Goal: Transaction & Acquisition: Purchase product/service

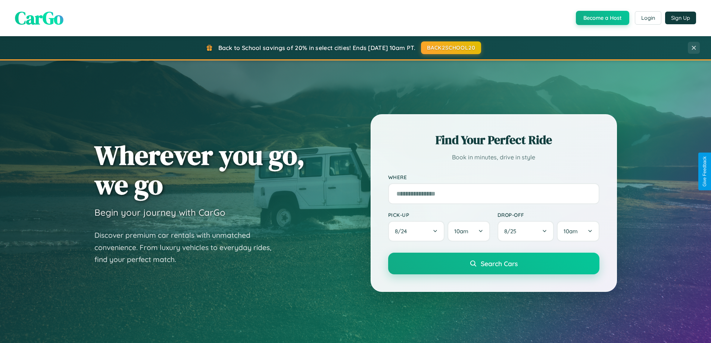
scroll to position [322, 0]
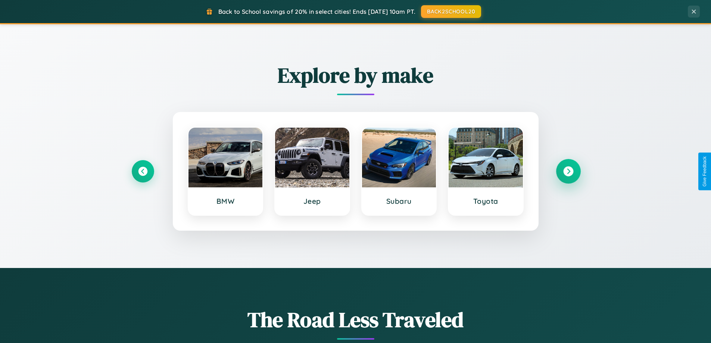
click at [568, 171] on icon at bounding box center [568, 171] width 10 height 10
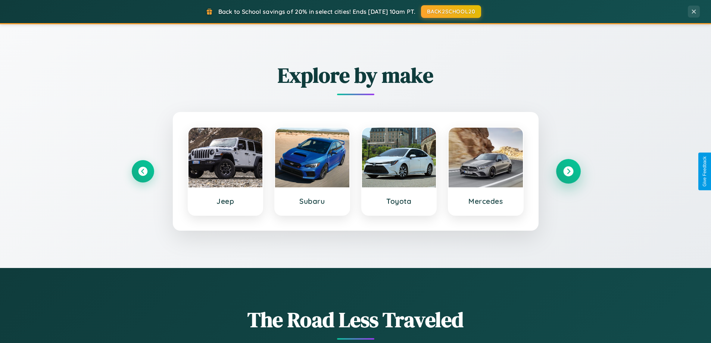
click at [568, 171] on icon at bounding box center [568, 171] width 10 height 10
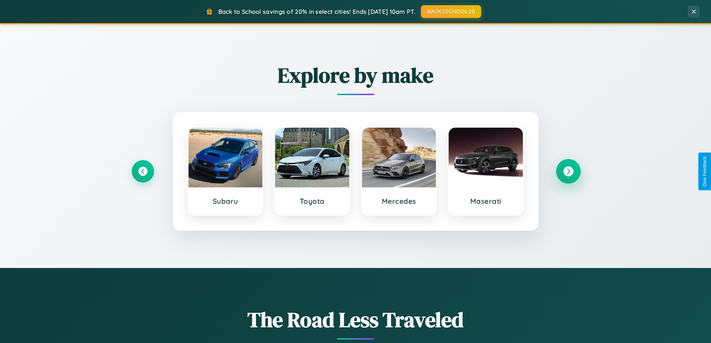
click at [568, 171] on icon at bounding box center [568, 171] width 10 height 10
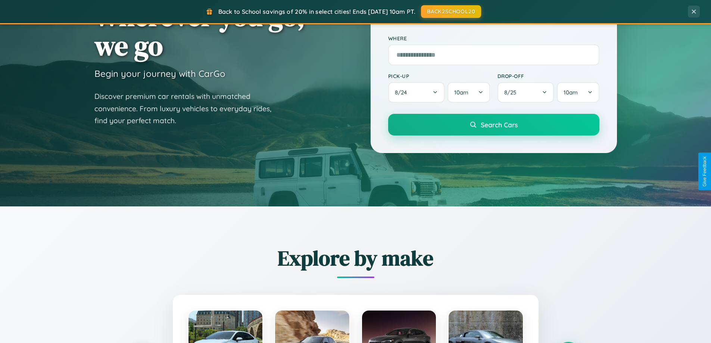
scroll to position [22, 0]
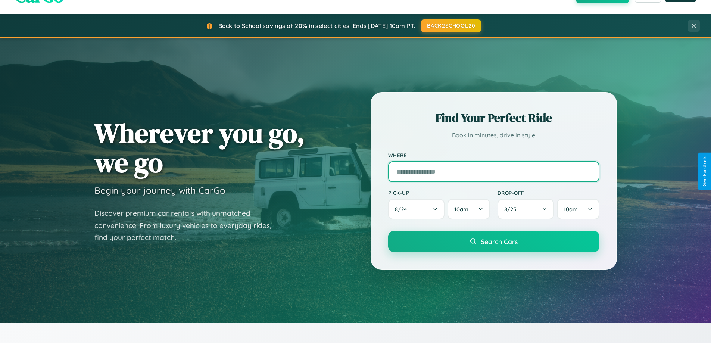
click at [493, 171] on input "text" at bounding box center [493, 171] width 211 height 21
type input "**********"
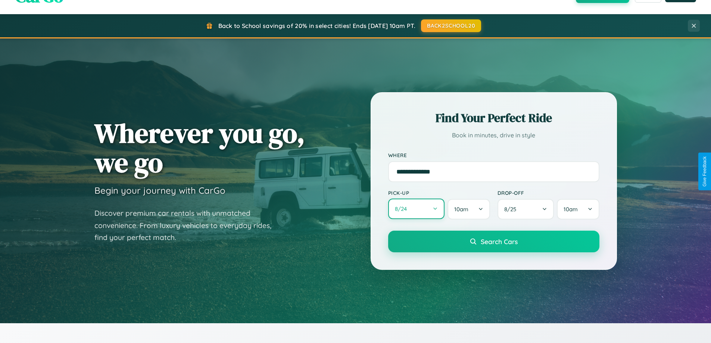
click at [416, 209] on button "8 / 24" at bounding box center [416, 208] width 57 height 21
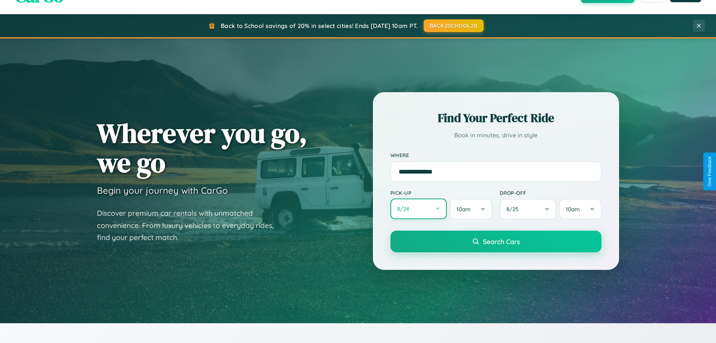
select select "*"
select select "****"
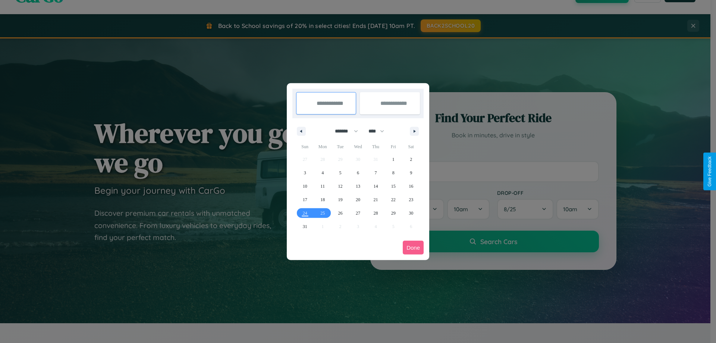
drag, startPoint x: 343, startPoint y: 131, endPoint x: 358, endPoint y: 150, distance: 23.9
click at [343, 131] on select "******* ******** ***** ***** *** **** **** ****** ********* ******* ******** **…" at bounding box center [345, 131] width 32 height 12
select select "*"
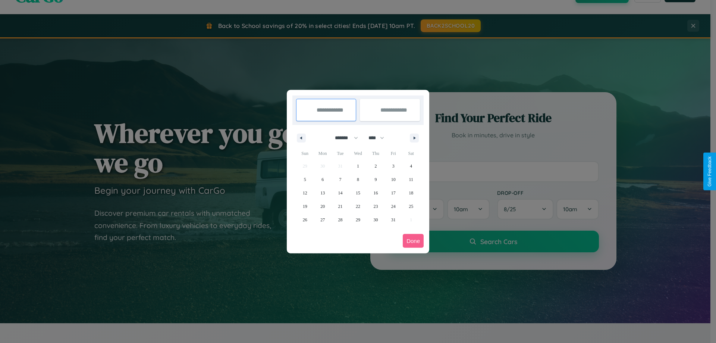
click at [380, 138] on select "**** **** **** **** **** **** **** **** **** **** **** **** **** **** **** ****…" at bounding box center [376, 138] width 22 height 12
select select "****"
click at [358, 206] on span "21" at bounding box center [358, 206] width 4 height 13
type input "**********"
click at [305, 219] on span "25" at bounding box center [305, 219] width 4 height 13
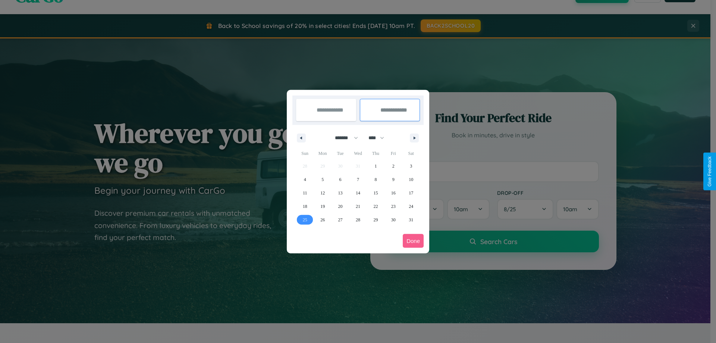
type input "**********"
click at [413, 241] on button "Done" at bounding box center [413, 241] width 21 height 14
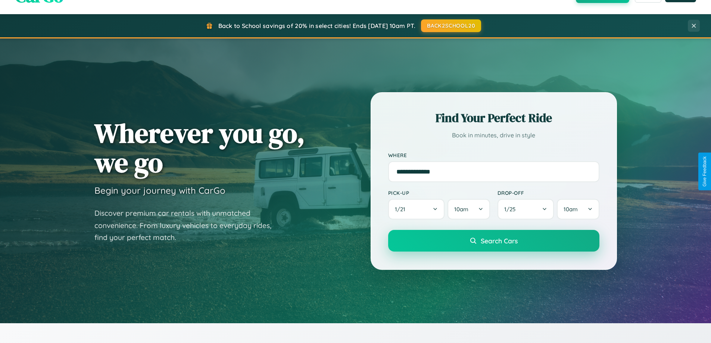
click at [493, 241] on span "Search Cars" at bounding box center [498, 240] width 37 height 8
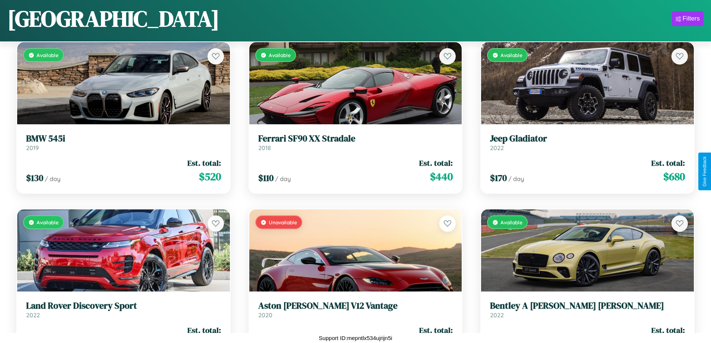
scroll to position [940, 0]
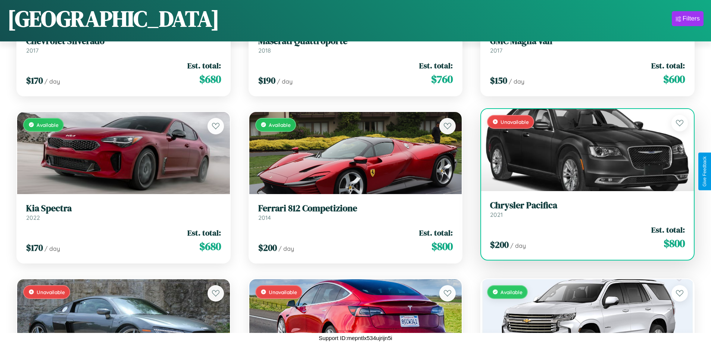
click at [582, 209] on h3 "Chrysler Pacifica" at bounding box center [587, 205] width 195 height 11
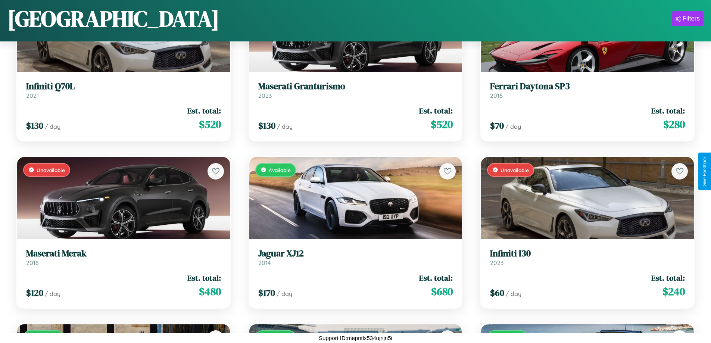
scroll to position [1942, 0]
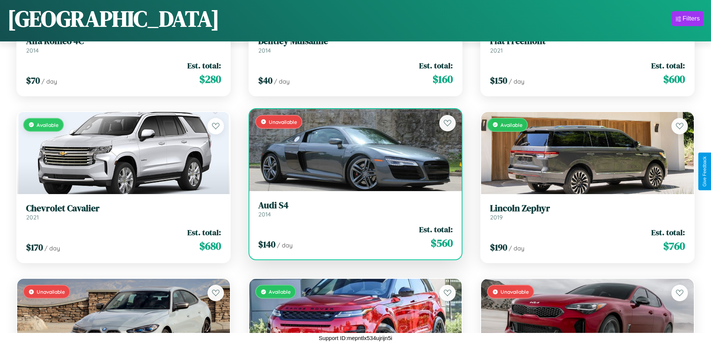
click at [352, 208] on h3 "Audi S4" at bounding box center [355, 205] width 195 height 11
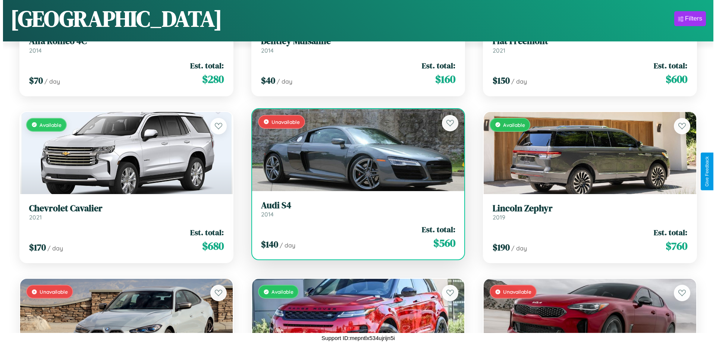
scroll to position [0, 0]
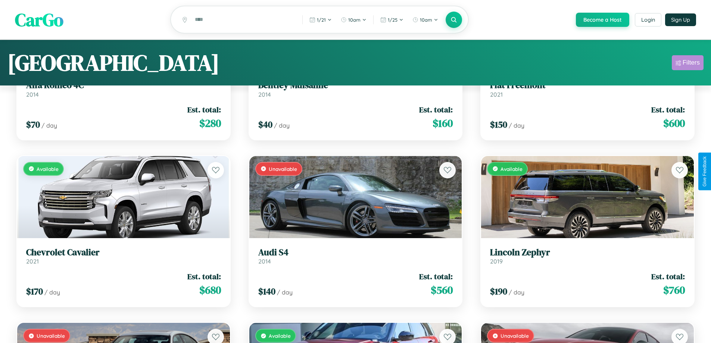
click at [687, 64] on div "Filters" at bounding box center [690, 62] width 17 height 7
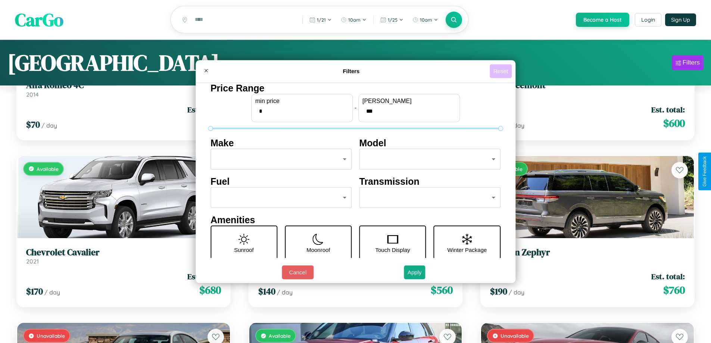
click at [501, 71] on button "Reset" at bounding box center [500, 71] width 22 height 14
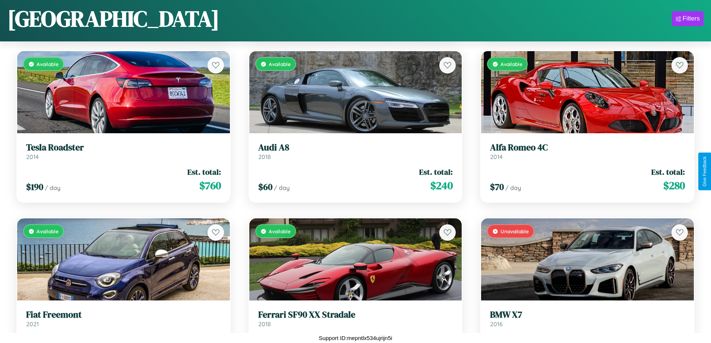
scroll to position [1441, 0]
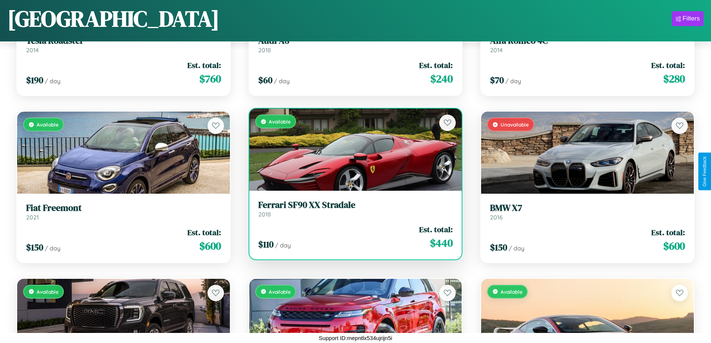
click at [352, 210] on h3 "Ferrari SF90 XX Stradale" at bounding box center [355, 205] width 195 height 11
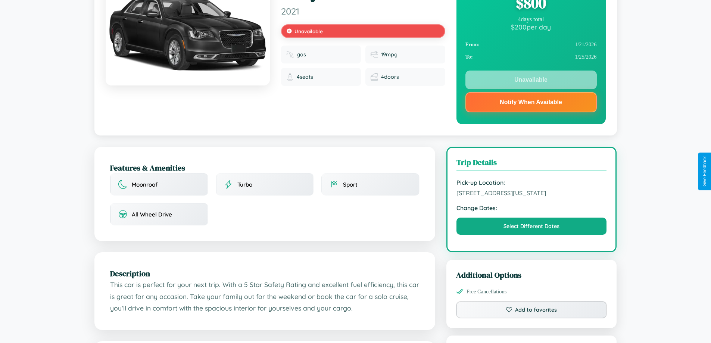
scroll to position [224, 0]
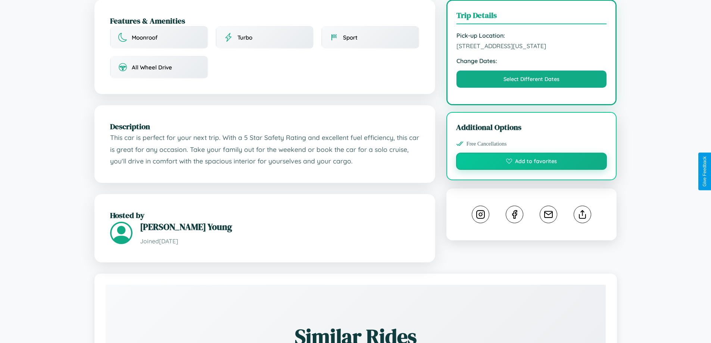
click at [531, 170] on button "Add to favorites" at bounding box center [531, 161] width 151 height 17
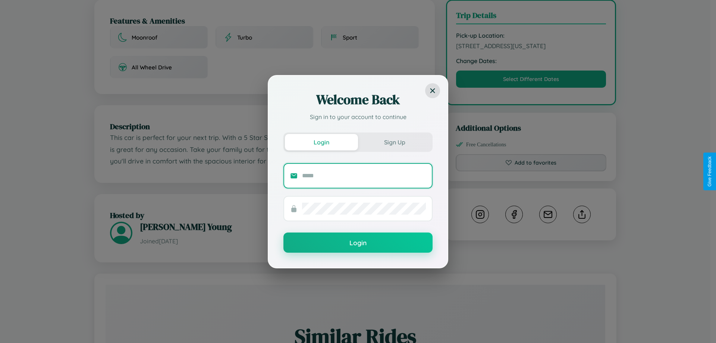
click at [364, 175] on input "text" at bounding box center [364, 176] width 124 height 12
type input "**********"
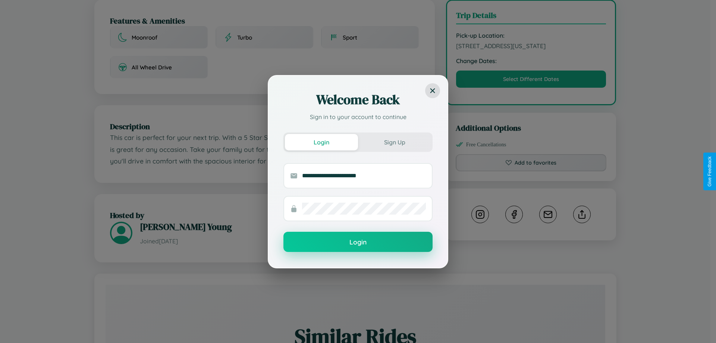
click at [358, 242] on button "Login" at bounding box center [357, 242] width 149 height 20
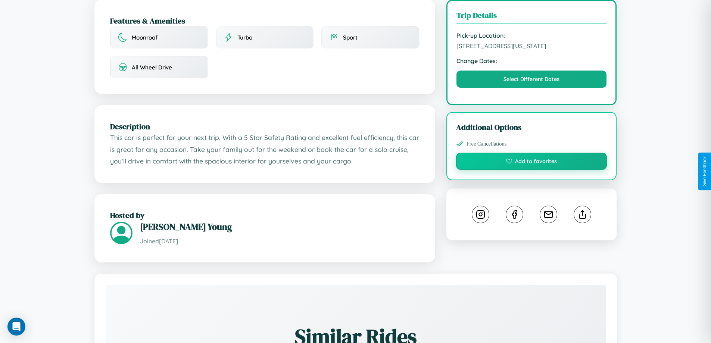
click at [531, 170] on button "Add to favorites" at bounding box center [531, 161] width 151 height 17
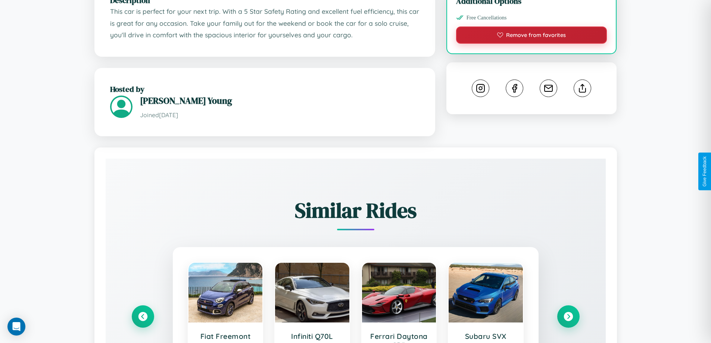
scroll to position [460, 0]
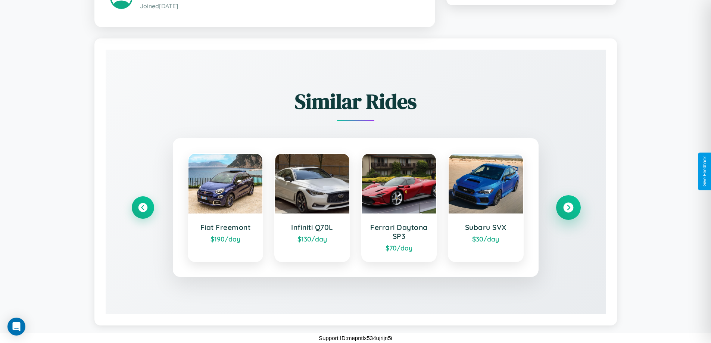
click at [568, 207] on icon at bounding box center [568, 207] width 10 height 10
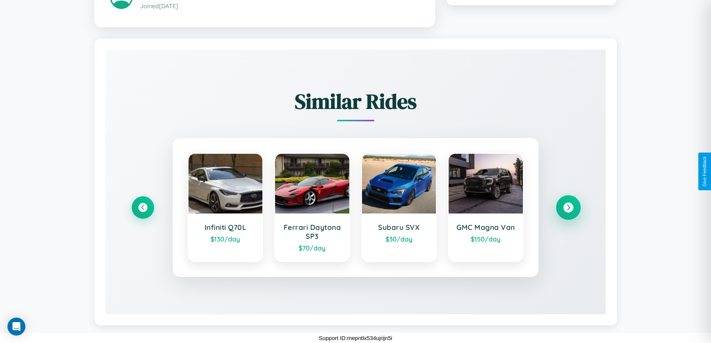
click at [568, 207] on icon at bounding box center [568, 207] width 10 height 10
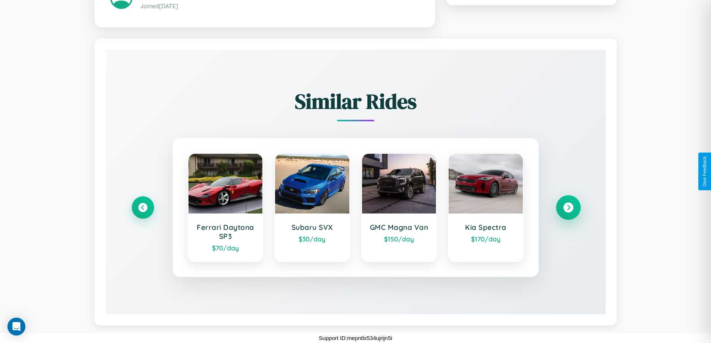
click at [568, 207] on icon at bounding box center [568, 207] width 10 height 10
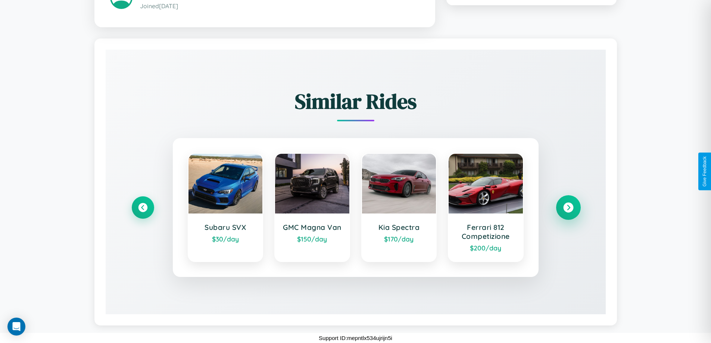
click at [568, 207] on icon at bounding box center [568, 207] width 10 height 10
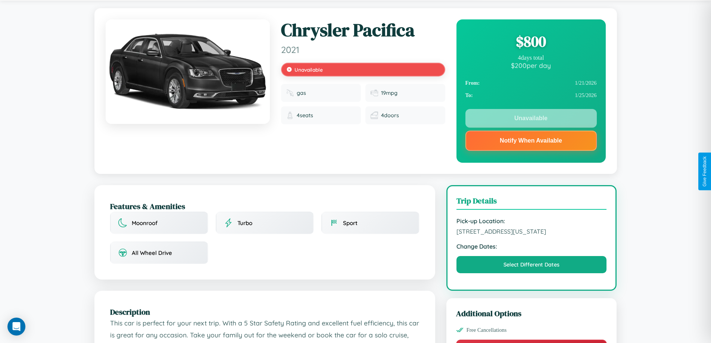
scroll to position [0, 0]
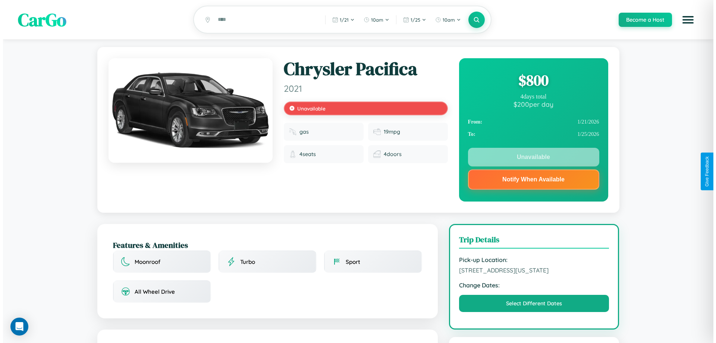
scroll to position [224, 0]
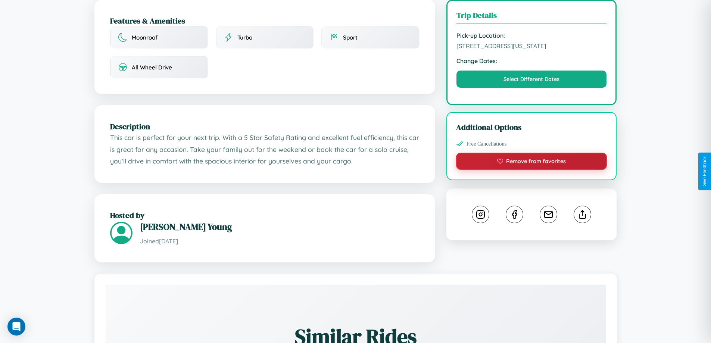
click at [531, 170] on button "Remove from favorites" at bounding box center [531, 161] width 151 height 17
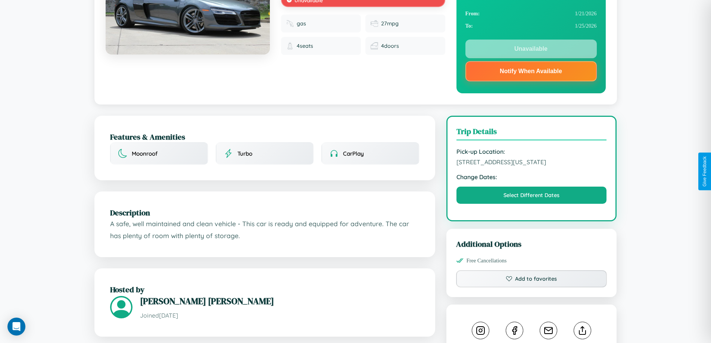
scroll to position [224, 0]
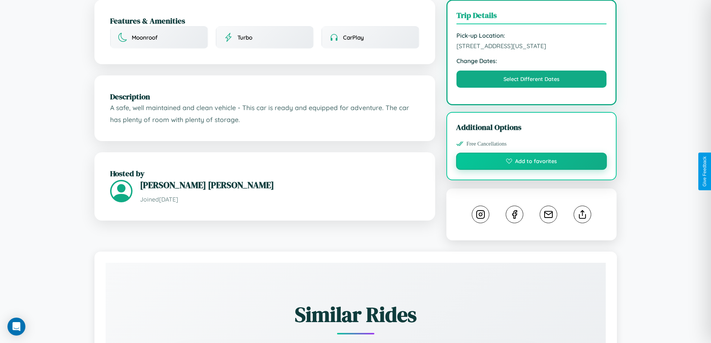
click at [531, 170] on button "Add to favorites" at bounding box center [531, 161] width 151 height 17
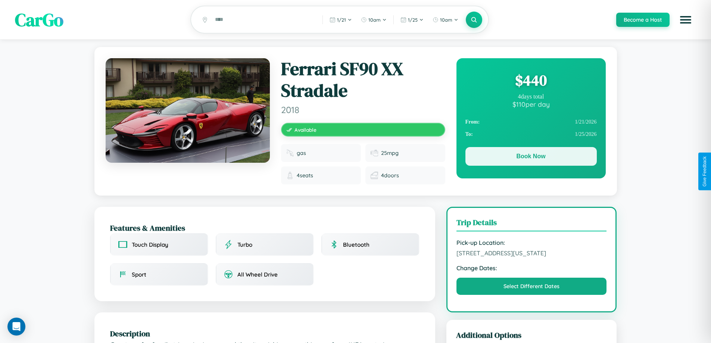
click at [530, 157] on button "Book Now" at bounding box center [530, 156] width 131 height 19
